Goal: Information Seeking & Learning: Learn about a topic

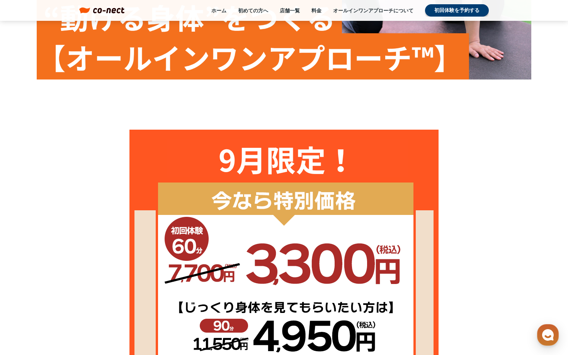
scroll to position [158, 0]
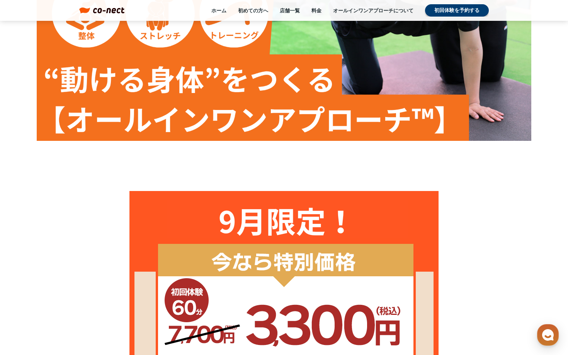
click at [313, 14] on div "ホーム 初めての方へ 店舗一覧 料金 オールインワンアプローチについて 初回体験を予約する" at bounding box center [306, 10] width 364 height 12
click at [316, 9] on link "料金" at bounding box center [316, 10] width 10 height 7
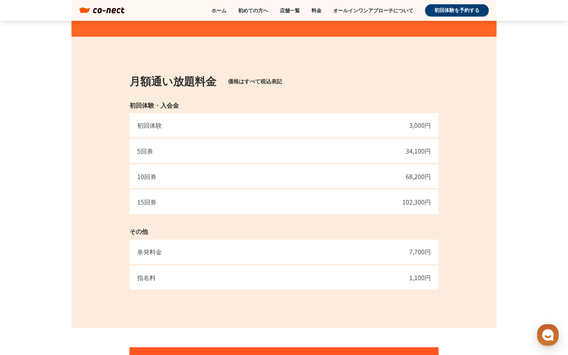
scroll to position [470, 0]
